Goal: Check status: Check status

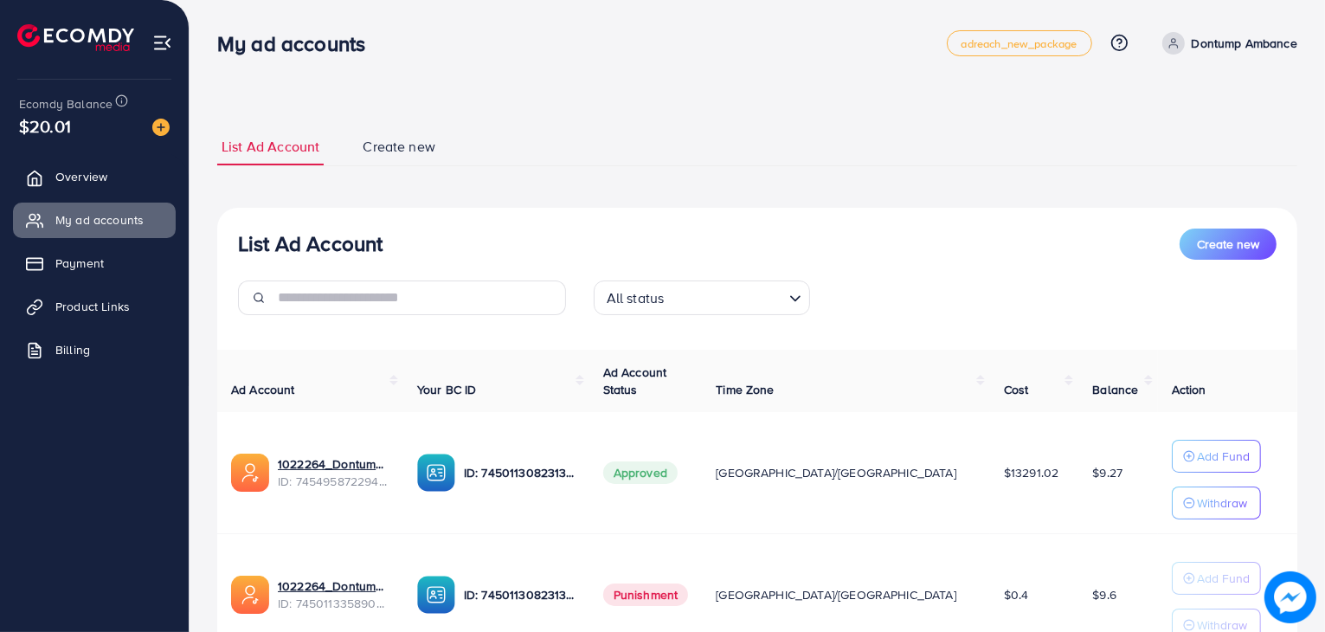
click at [90, 304] on span "Product Links" at bounding box center [92, 306] width 74 height 17
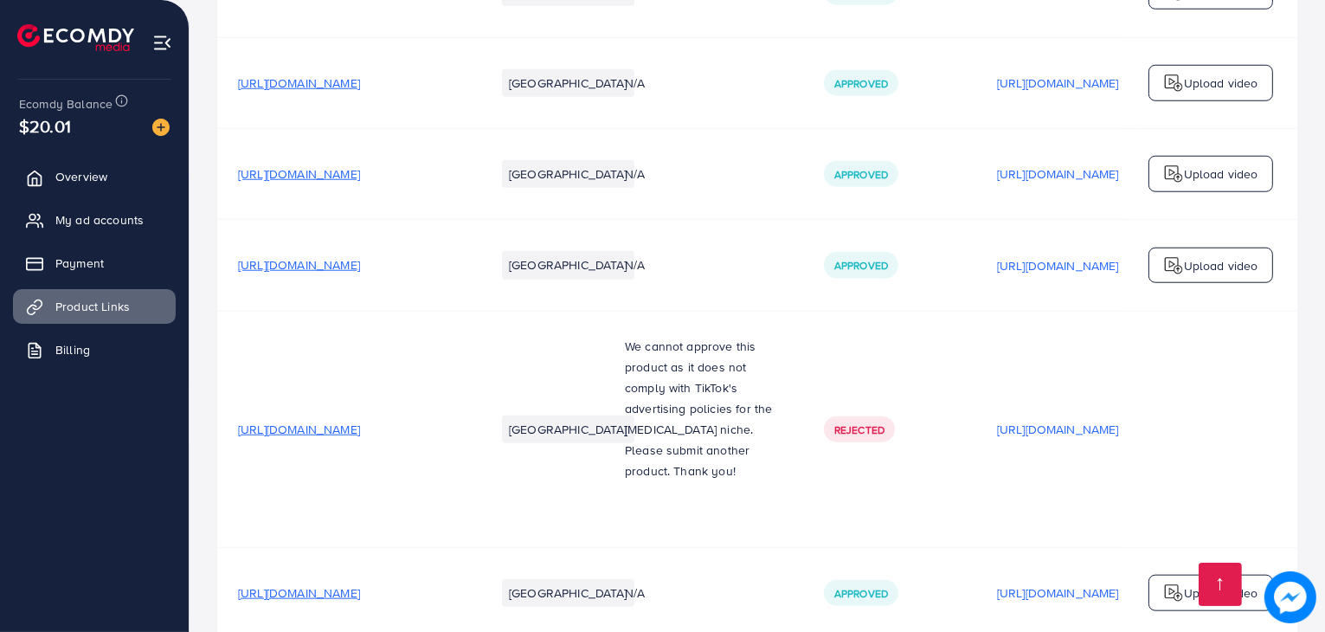
scroll to position [19745, 0]
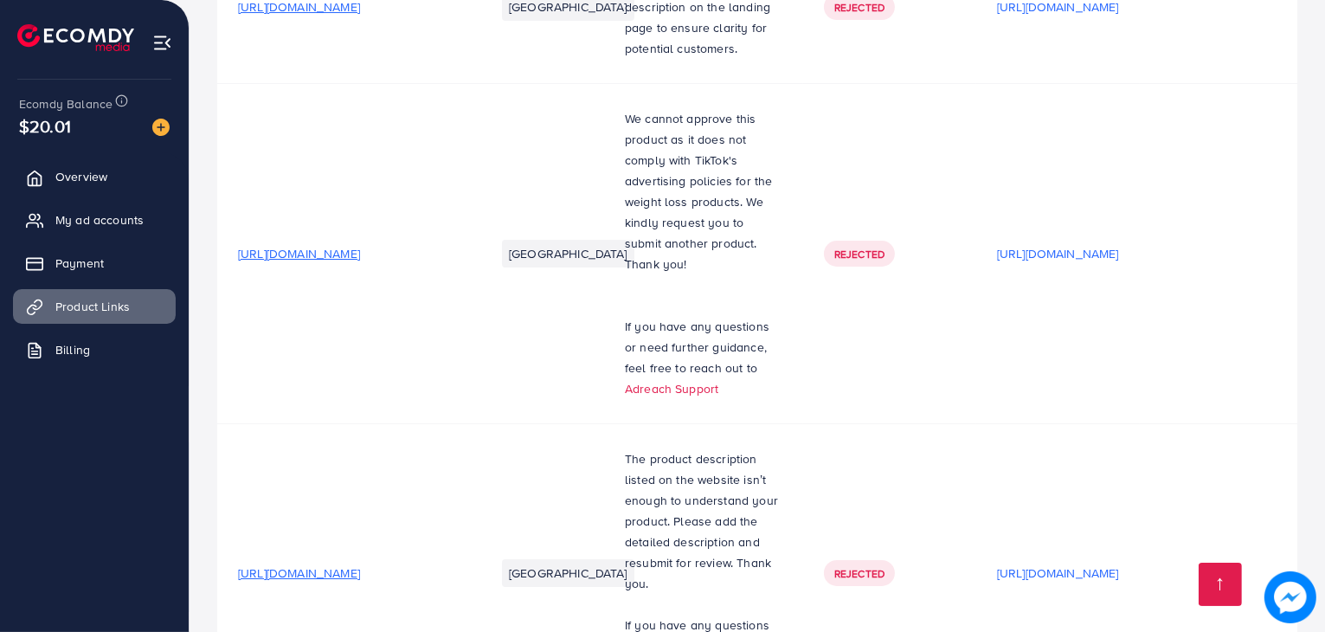
click at [90, 241] on ul "Overview My ad accounts Payment Product Links Billing" at bounding box center [94, 268] width 189 height 233
click at [86, 225] on span "My ad accounts" at bounding box center [104, 219] width 88 height 17
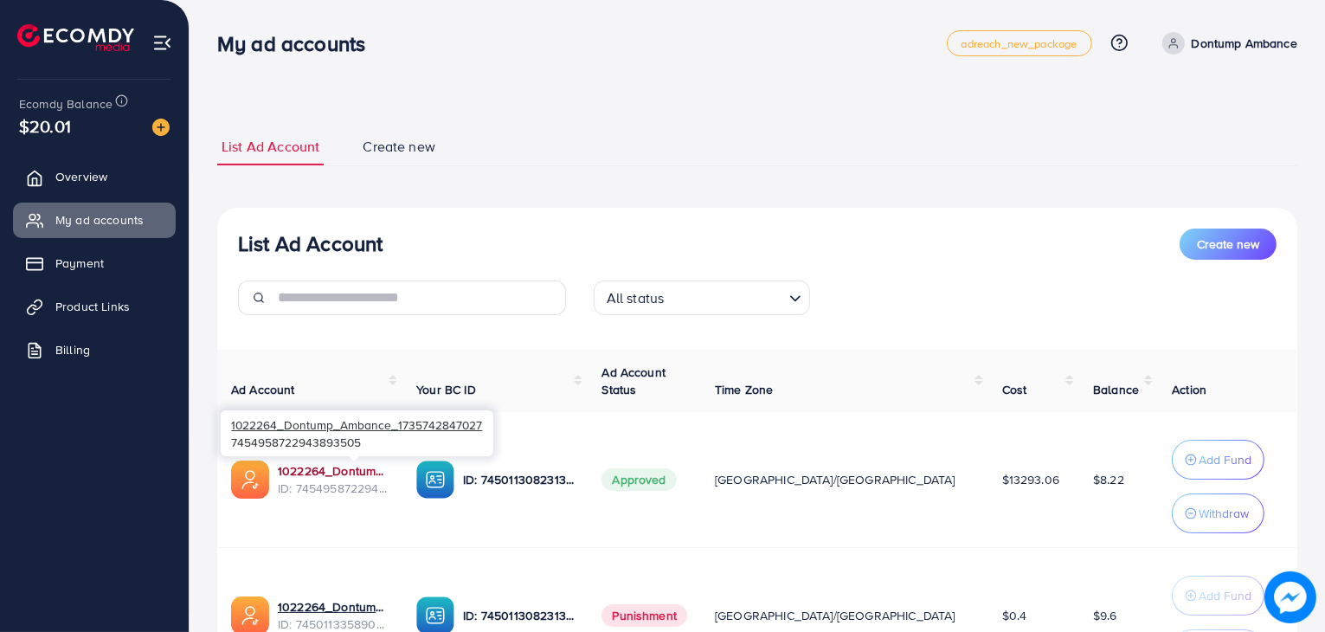
click at [358, 478] on link "1022264_Dontump_Ambance_1735742847027" at bounding box center [333, 470] width 111 height 17
click at [66, 298] on span "Product Links" at bounding box center [97, 306] width 74 height 17
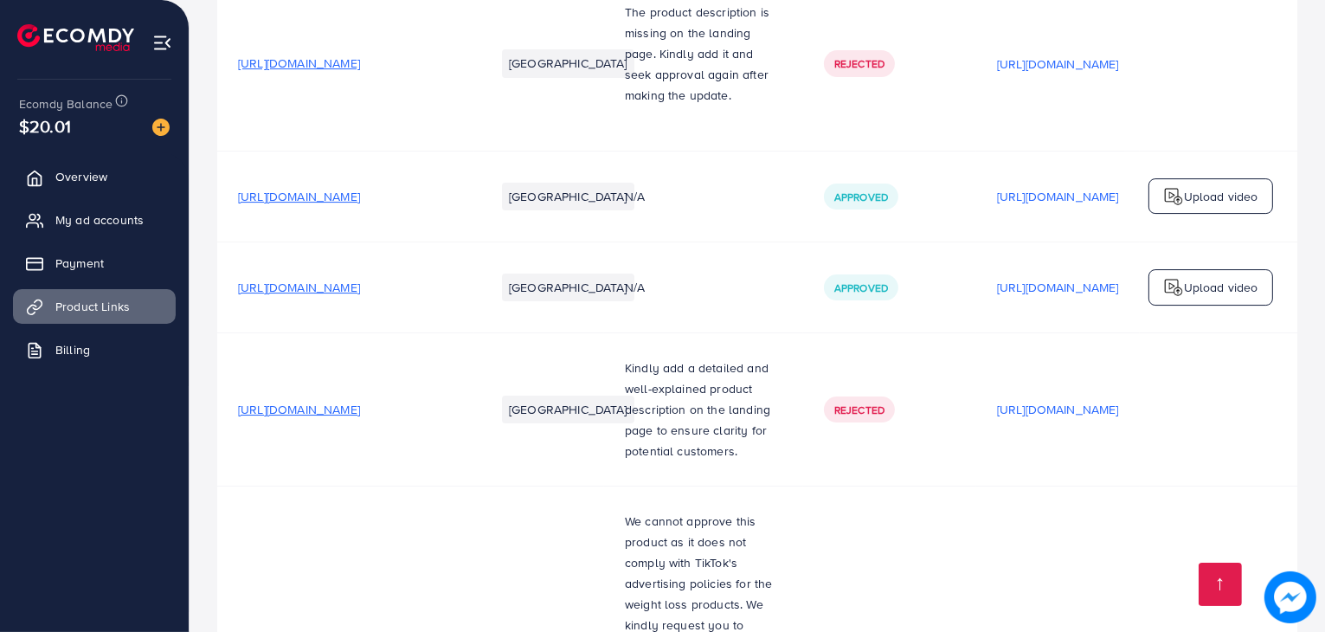
scroll to position [19745, 0]
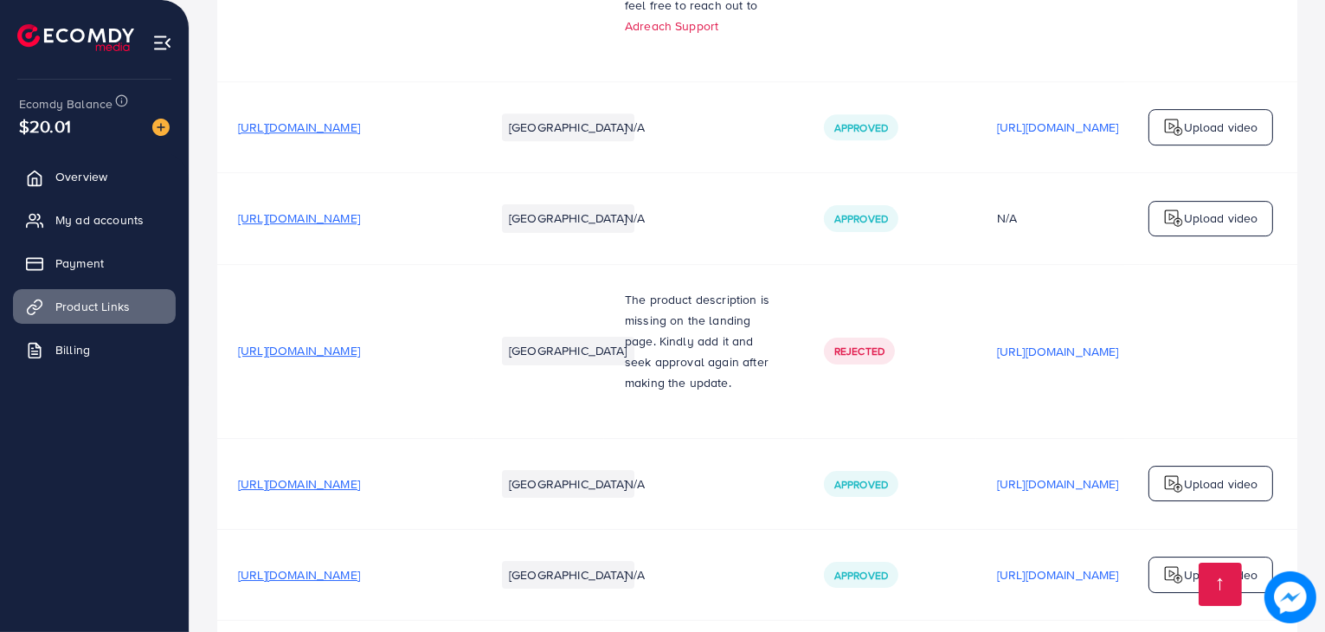
scroll to position [19052, 0]
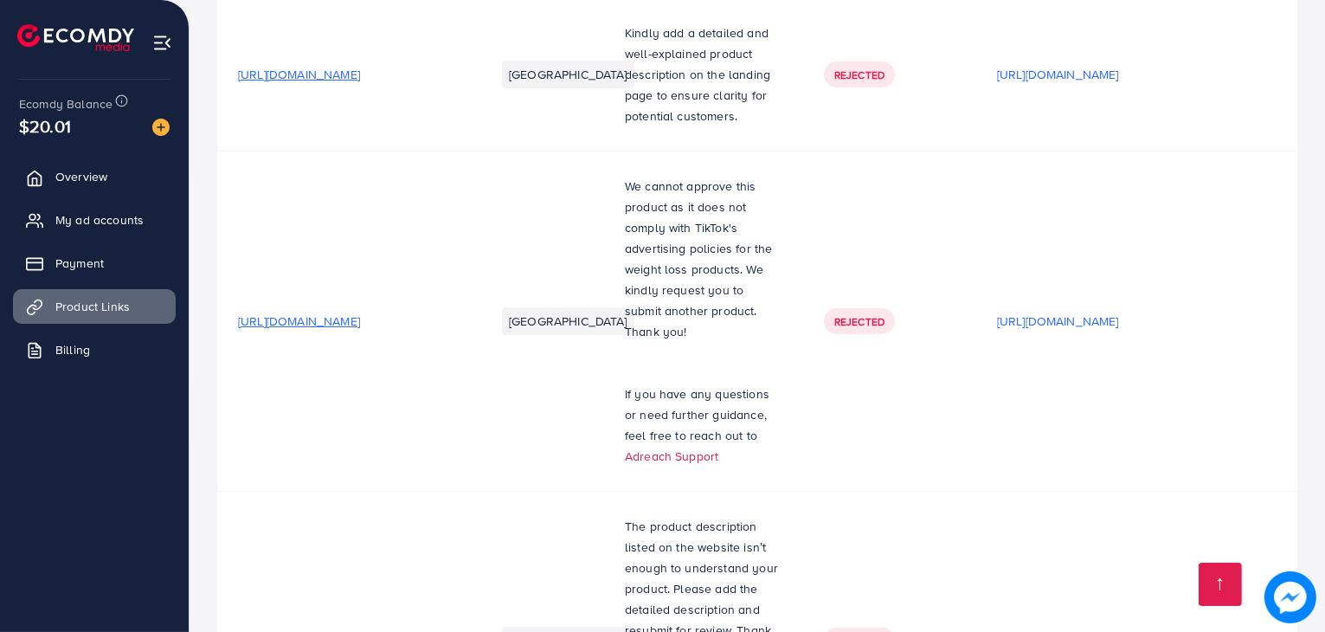
scroll to position [19745, 0]
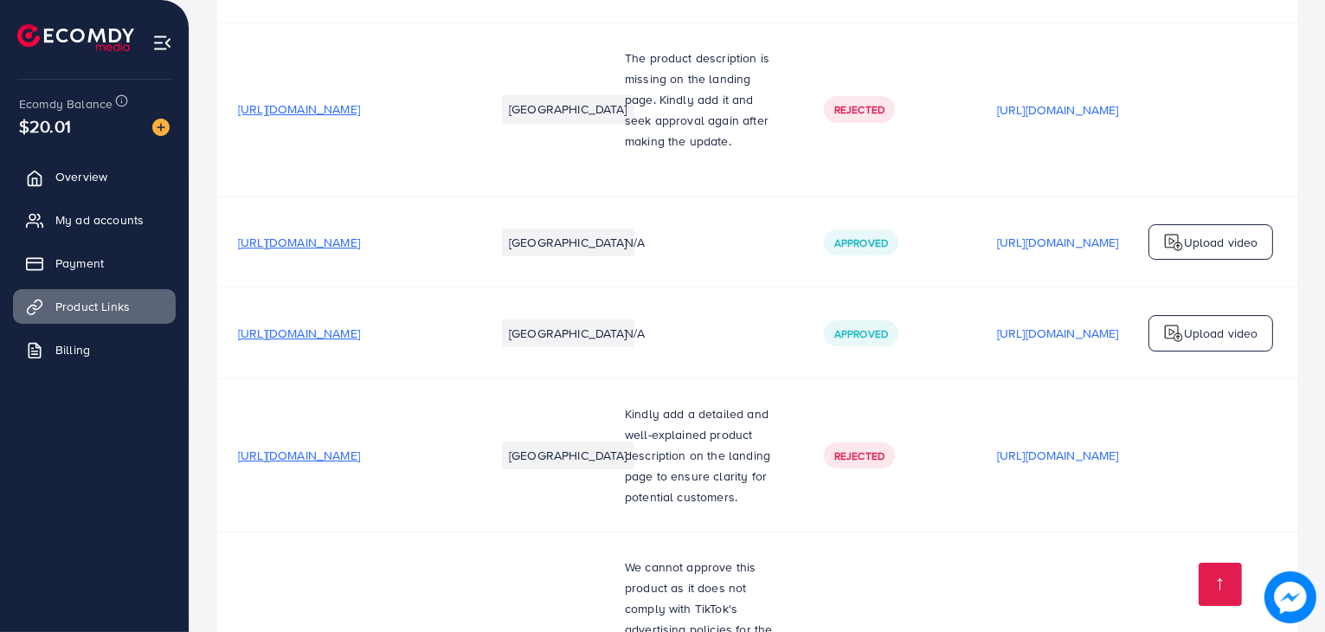
scroll to position [19294, 0]
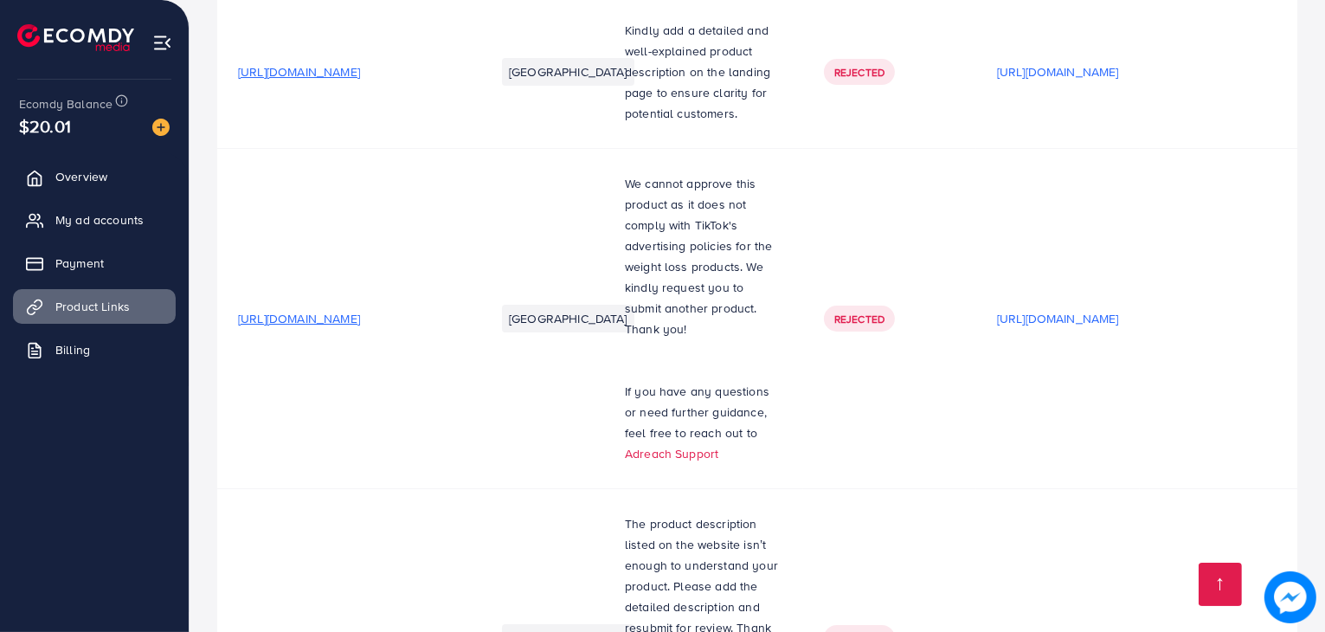
scroll to position [19745, 0]
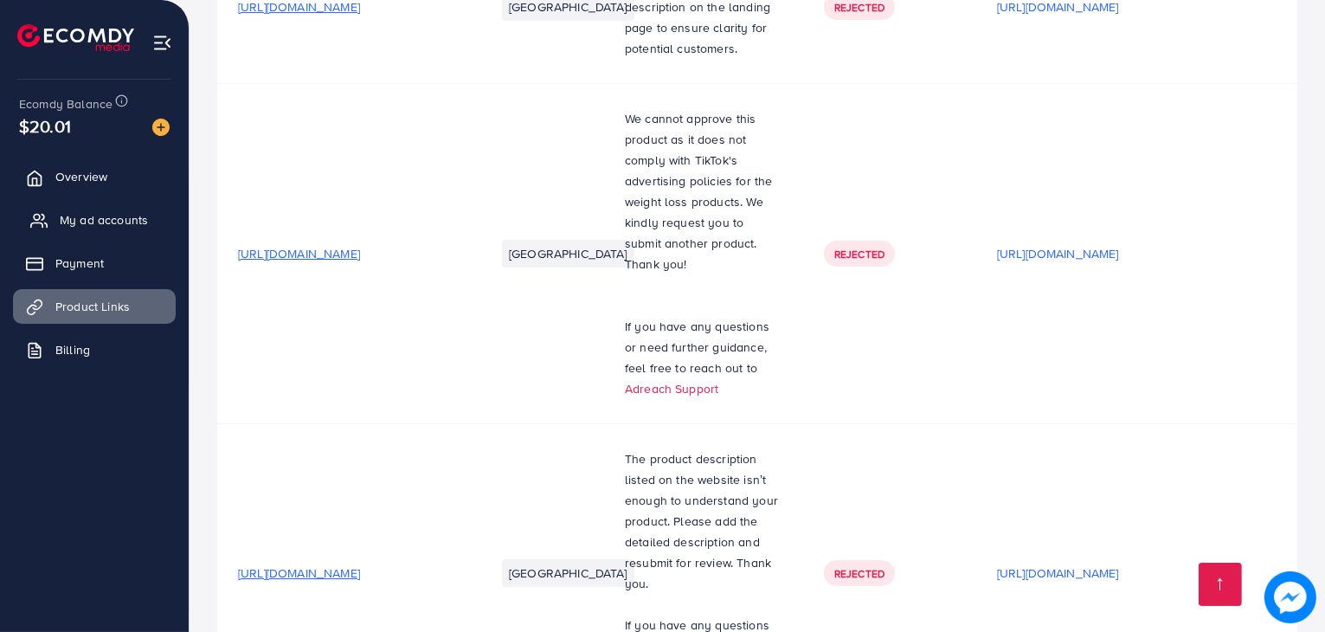
click at [55, 233] on link "My ad accounts" at bounding box center [94, 220] width 163 height 35
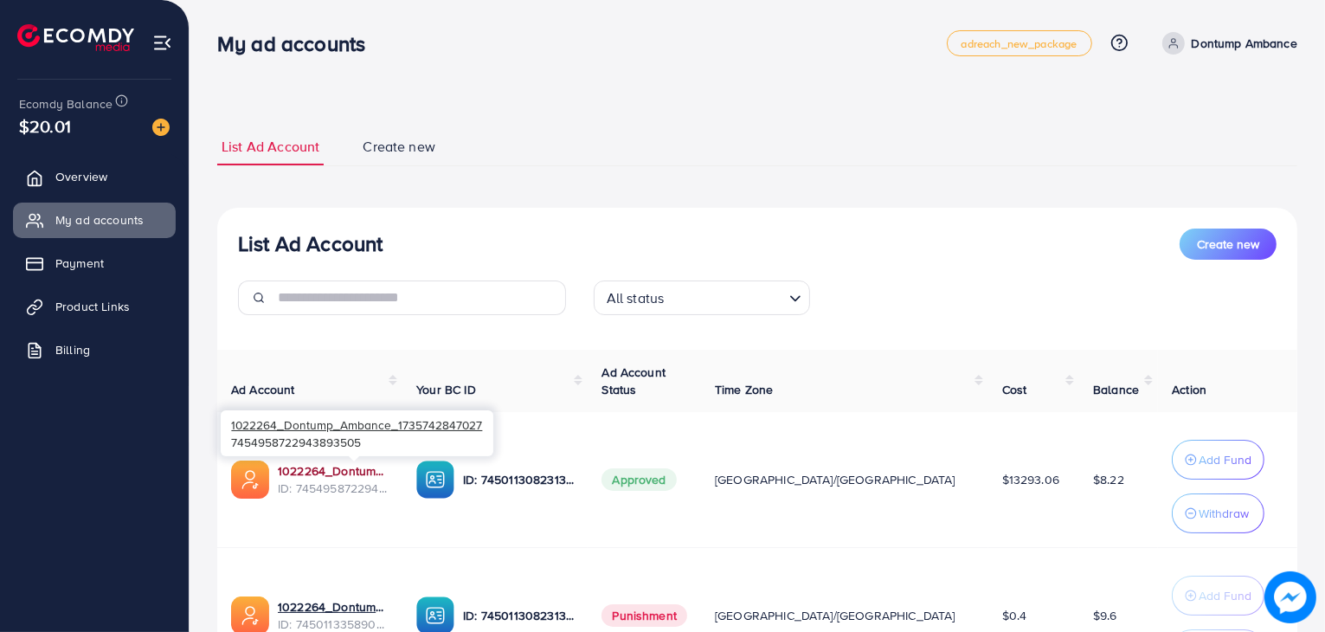
click at [361, 473] on link "1022264_Dontump_Ambance_1735742847027" at bounding box center [333, 470] width 111 height 17
